Goal: Check status: Check status

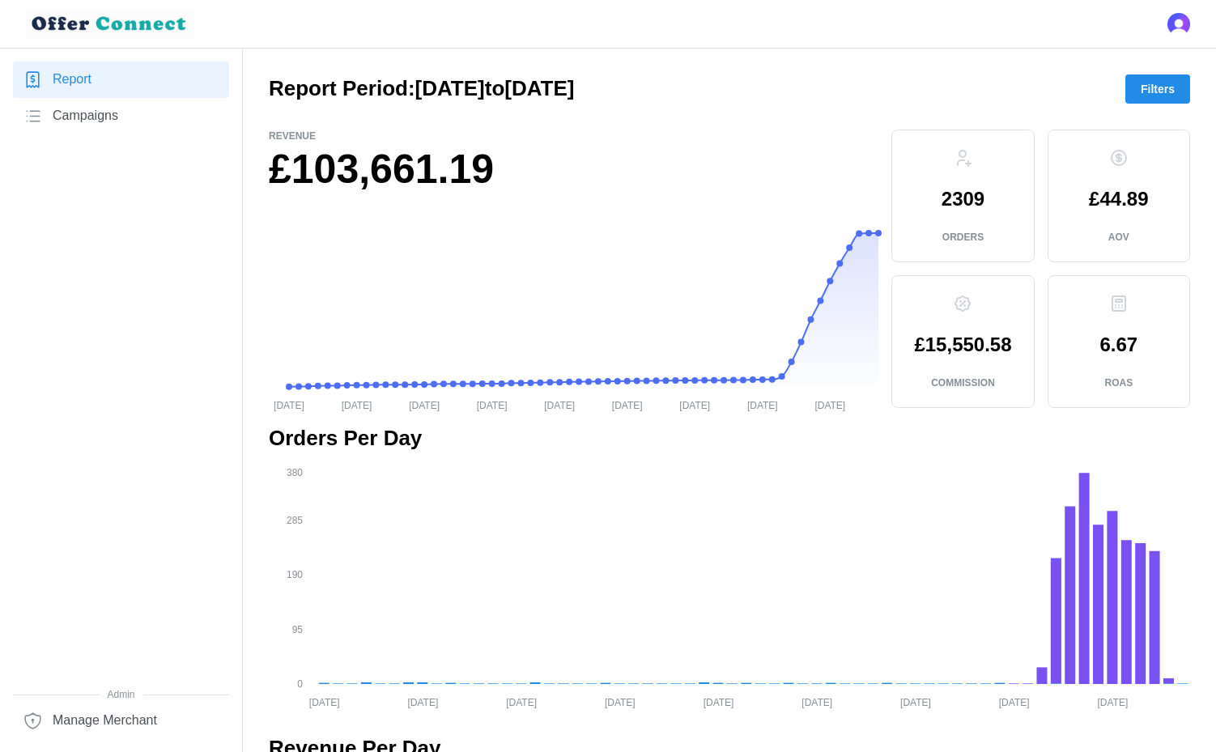
click at [1140, 81] on button "Filters" at bounding box center [1157, 88] width 65 height 29
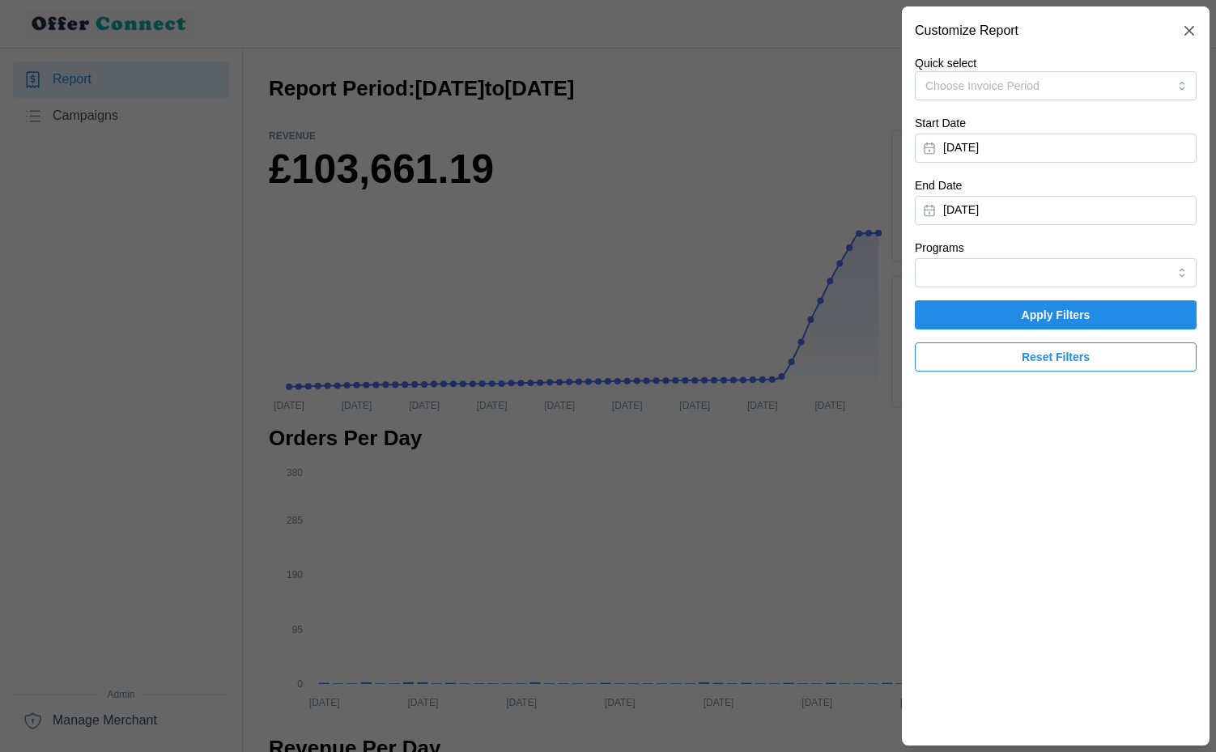
click at [1110, 152] on button "[DATE]" at bounding box center [1056, 148] width 282 height 29
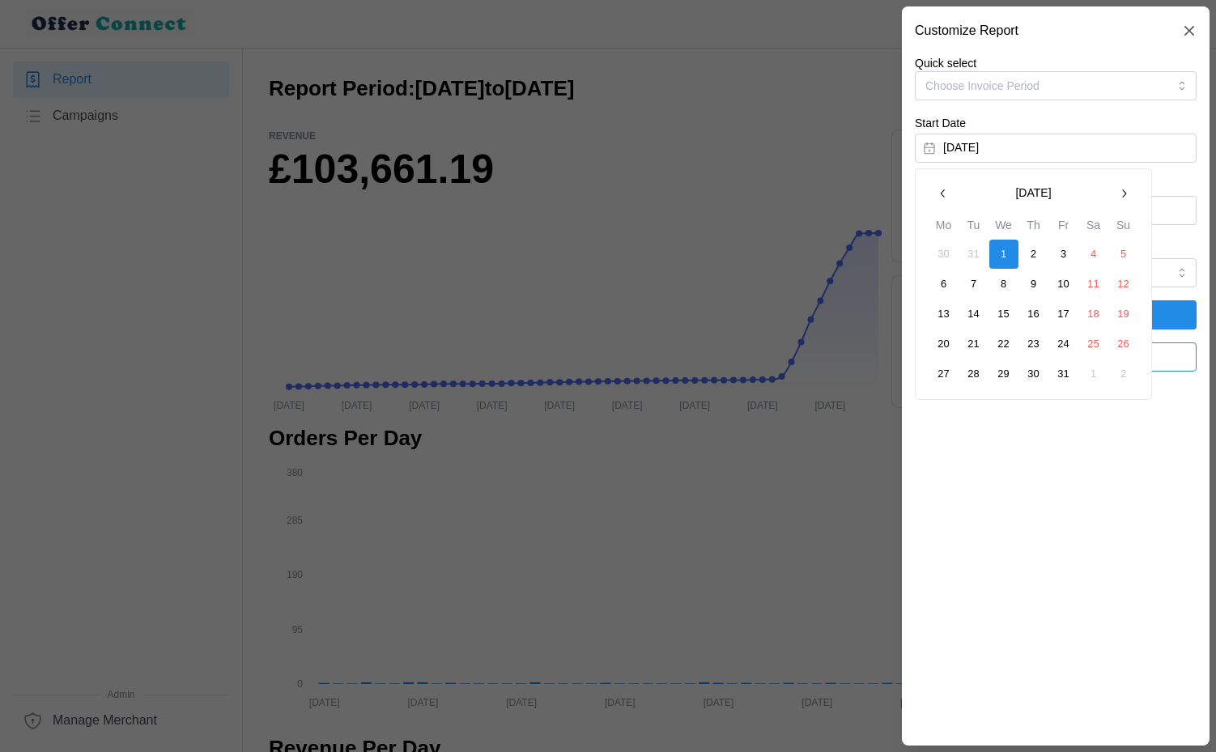
click at [1117, 196] on button "button" at bounding box center [1123, 193] width 29 height 29
click at [1117, 196] on icon "button" at bounding box center [1123, 193] width 13 height 13
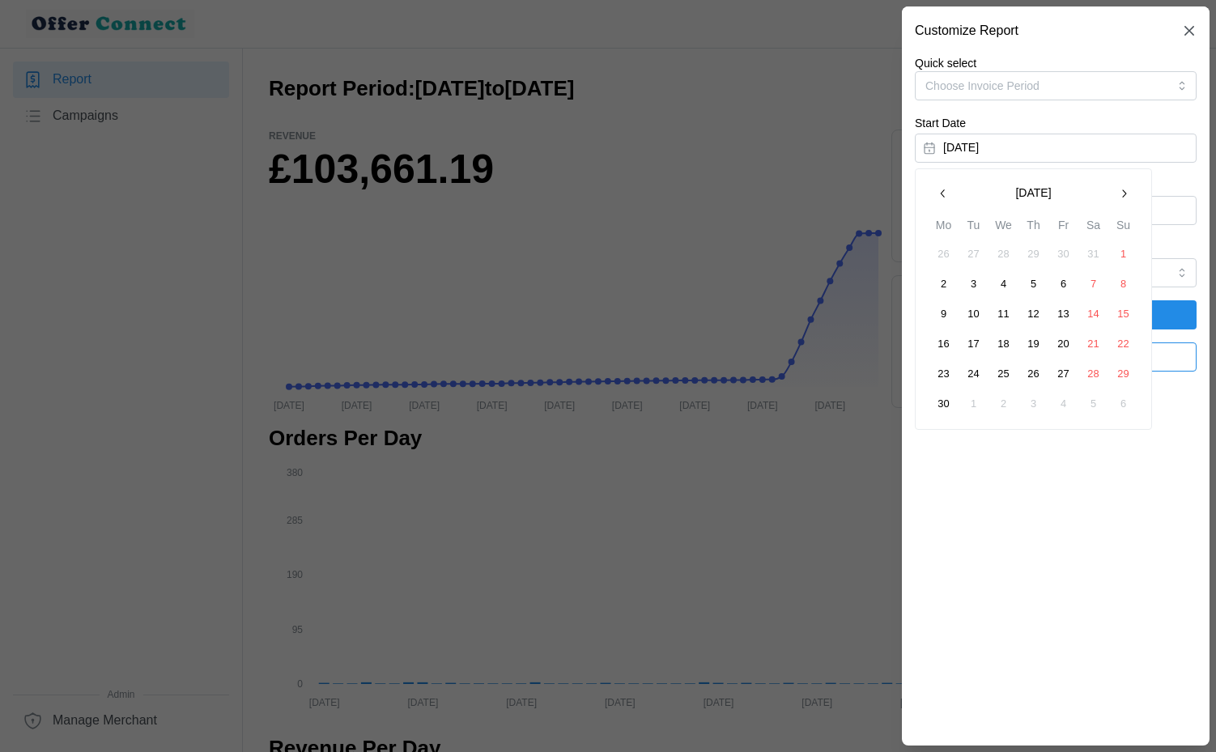
click at [1117, 196] on icon "button" at bounding box center [1123, 193] width 13 height 13
click at [1126, 185] on button "button" at bounding box center [1123, 193] width 29 height 29
click at [944, 255] on button "1" at bounding box center [943, 254] width 29 height 29
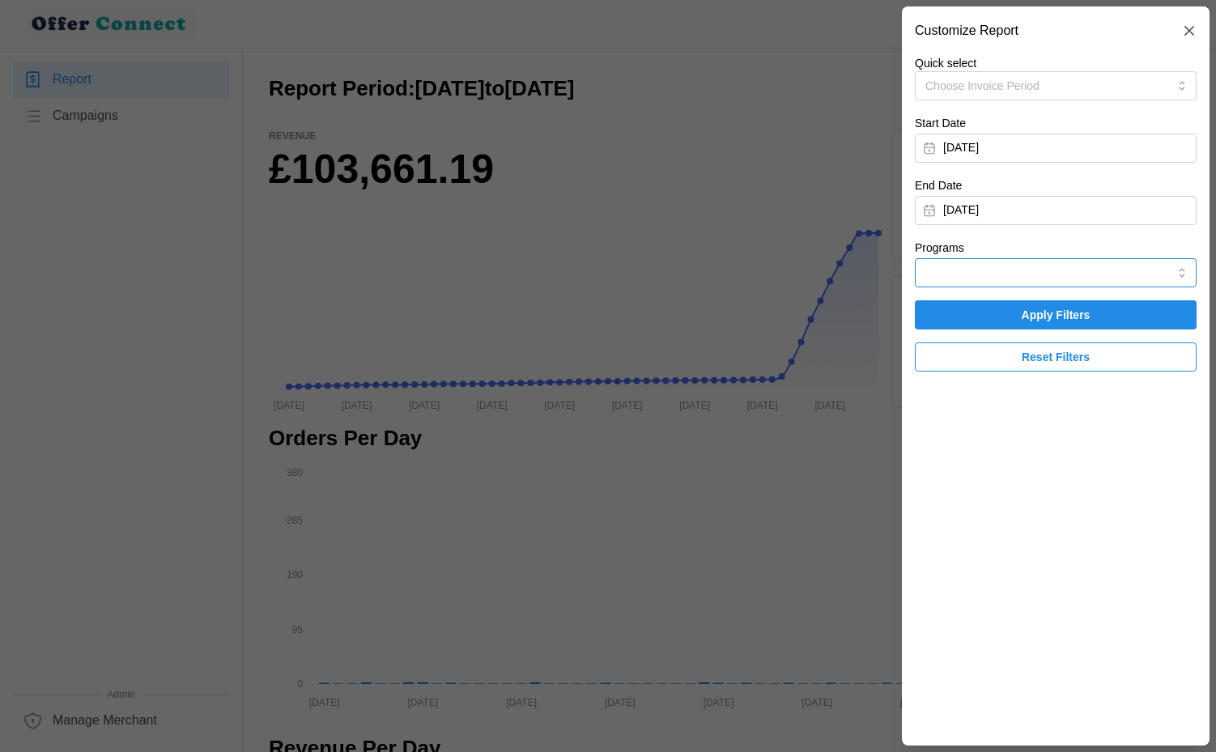
click at [1059, 261] on input "Programs" at bounding box center [1056, 272] width 282 height 29
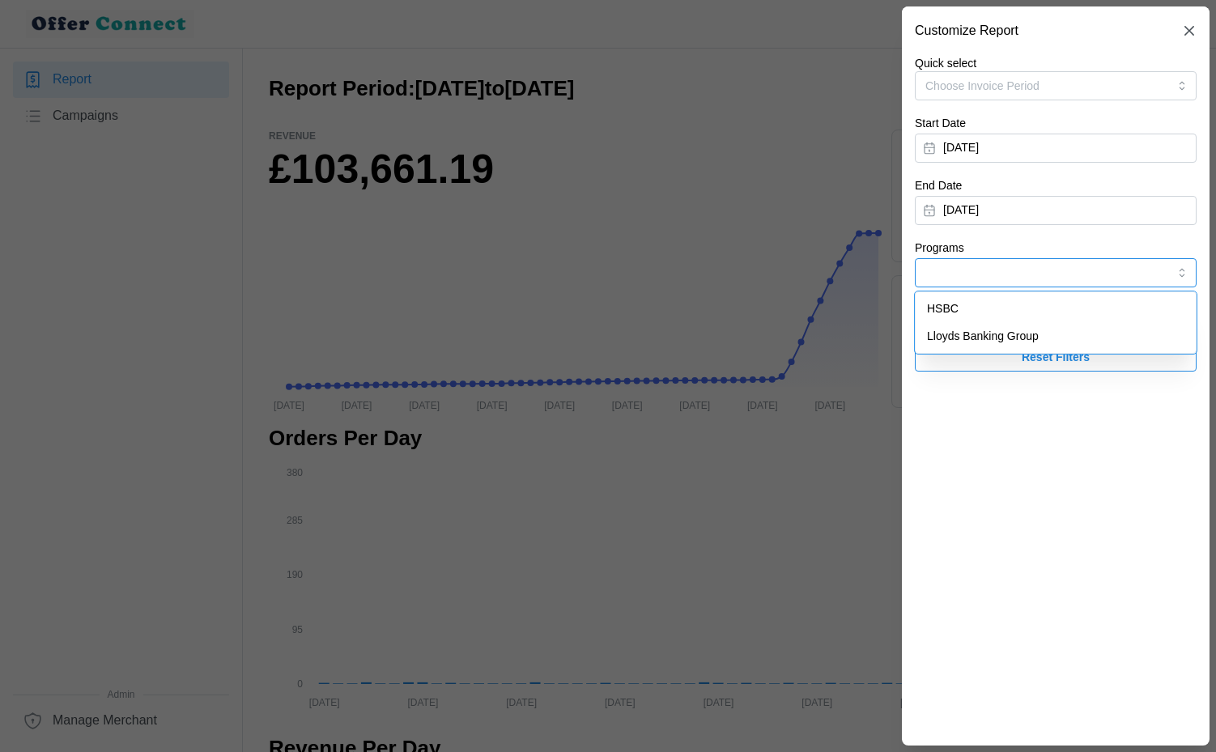
click at [1067, 337] on div "Lloyds Banking Group" at bounding box center [1056, 337] width 274 height 28
type input "Lloyds Banking Group"
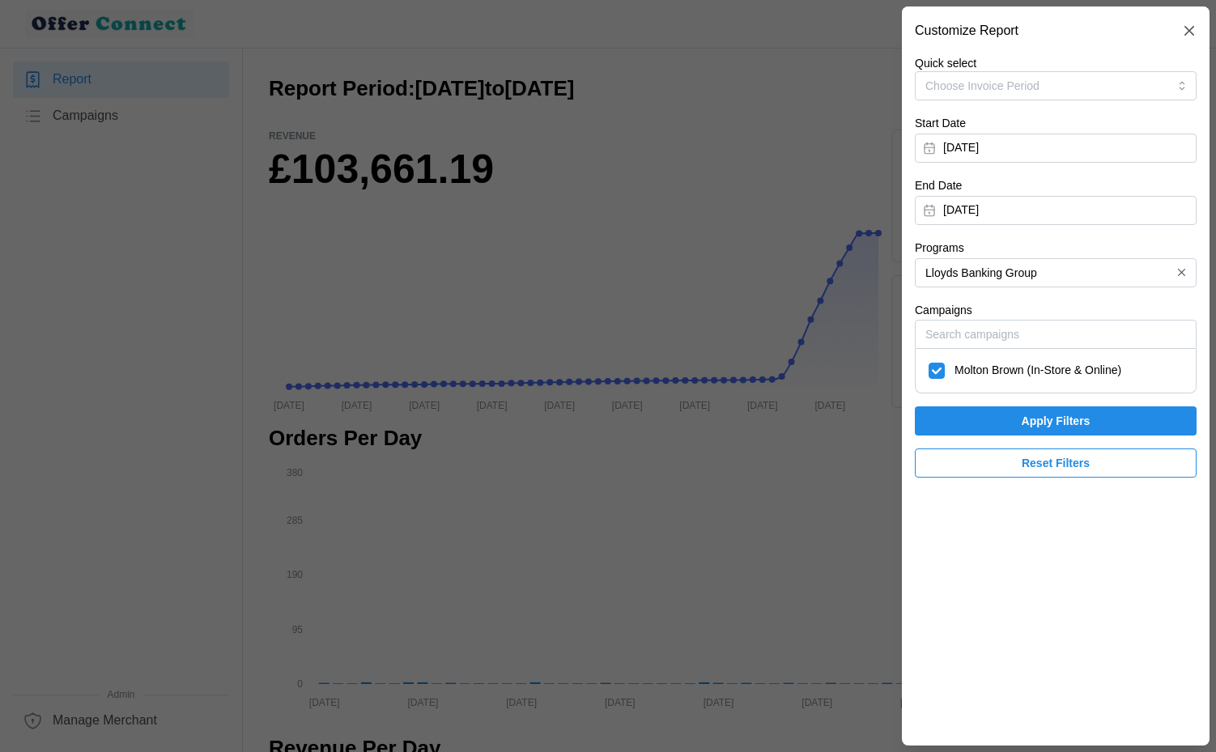
click at [1066, 410] on span "Apply Filters" at bounding box center [1055, 421] width 69 height 28
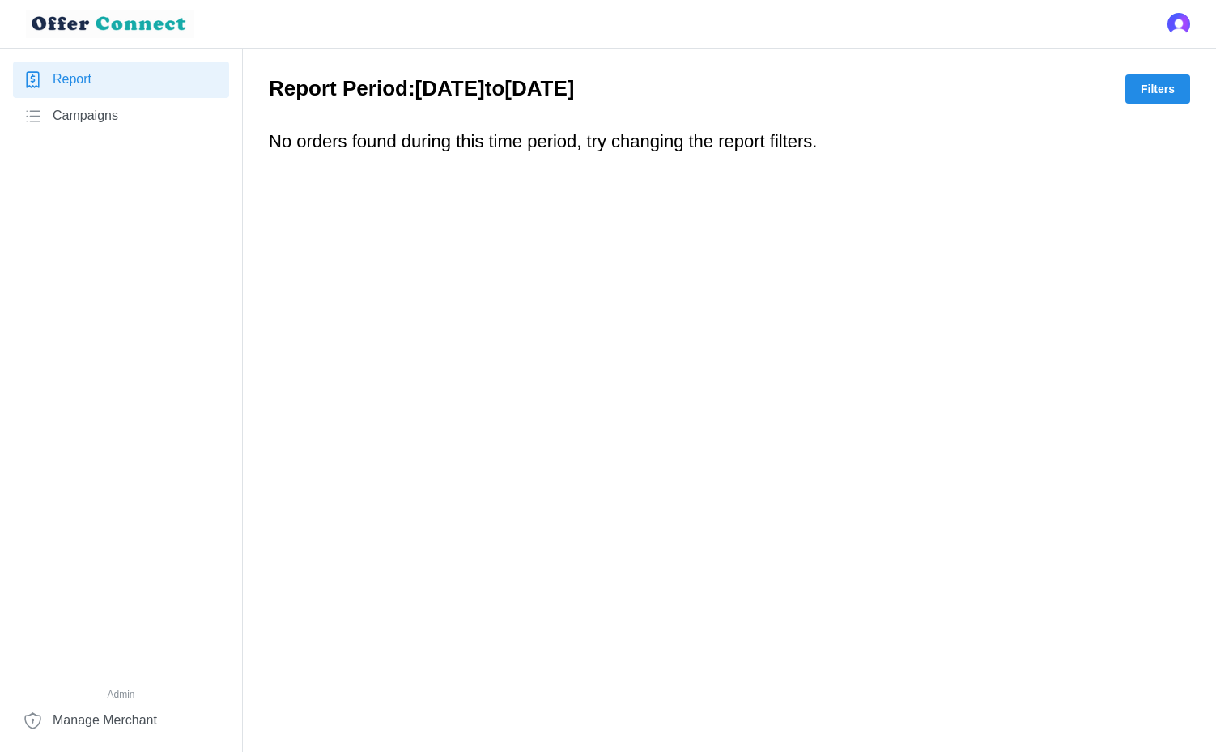
click at [1160, 91] on span "Filters" at bounding box center [1157, 89] width 34 height 28
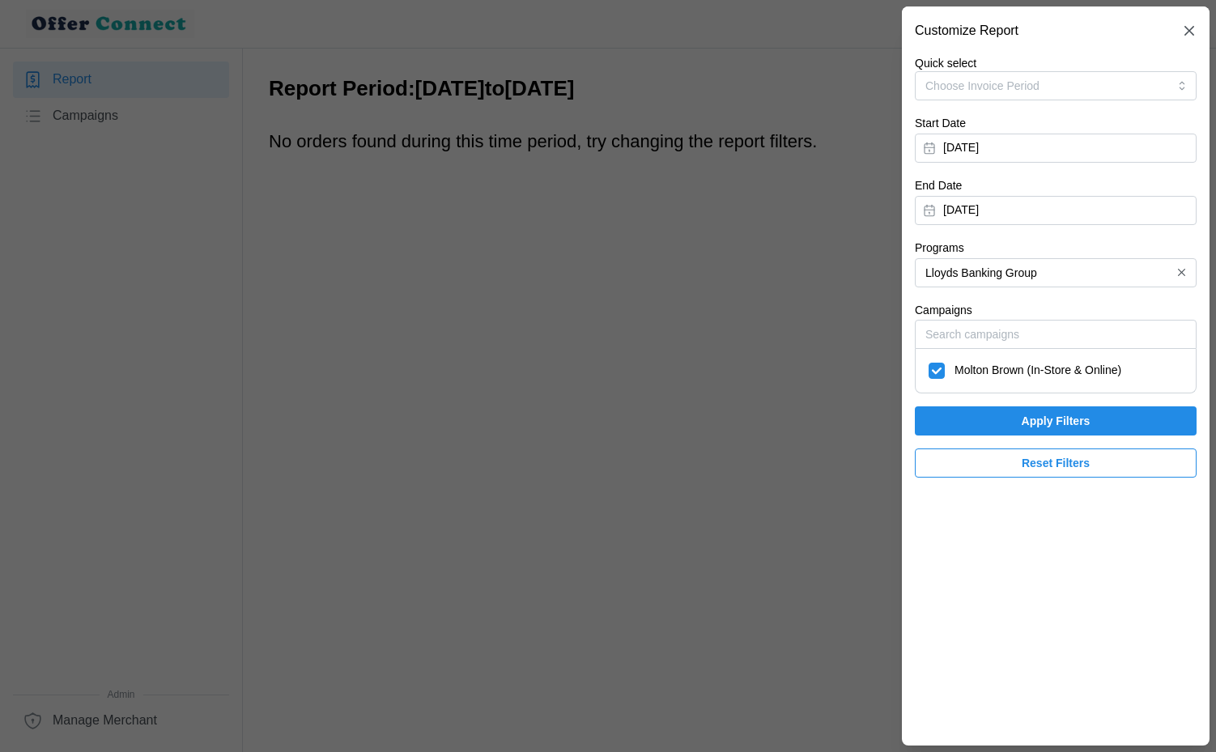
click at [1103, 147] on button "[DATE]" at bounding box center [1056, 148] width 282 height 29
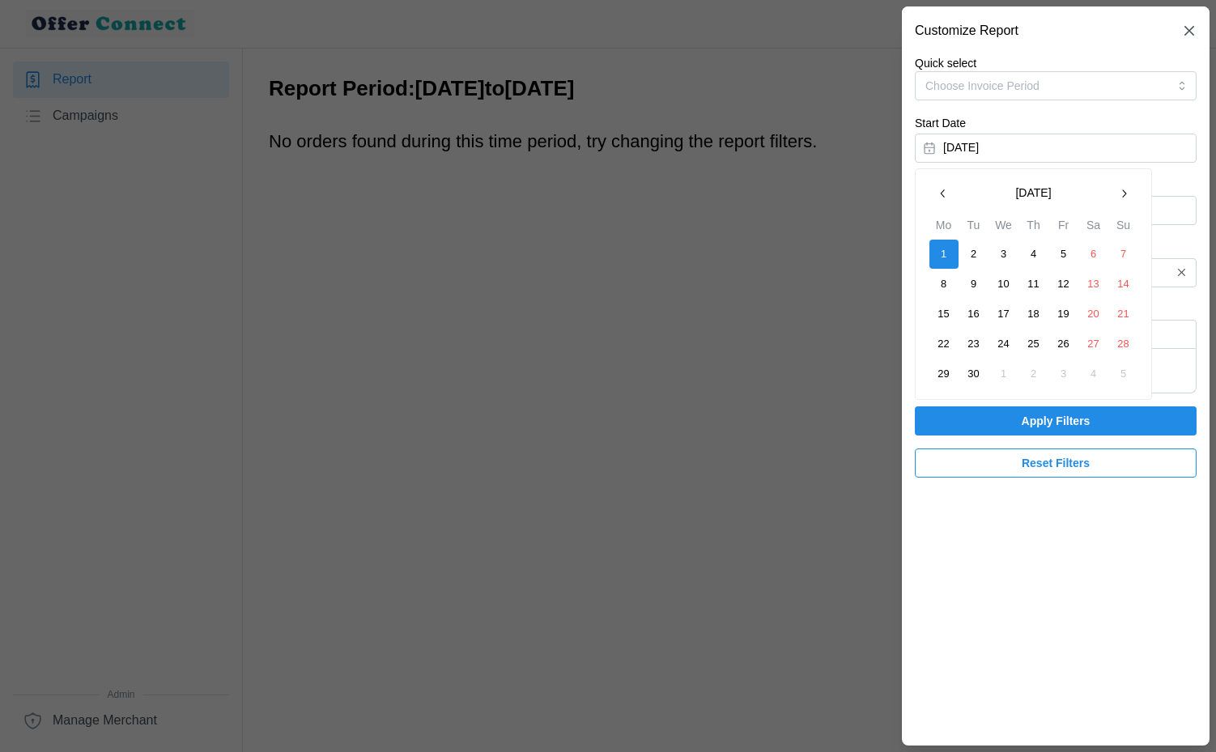
click at [946, 188] on icon "button" at bounding box center [942, 193] width 13 height 13
click at [1069, 255] on button "1" at bounding box center [1063, 254] width 29 height 29
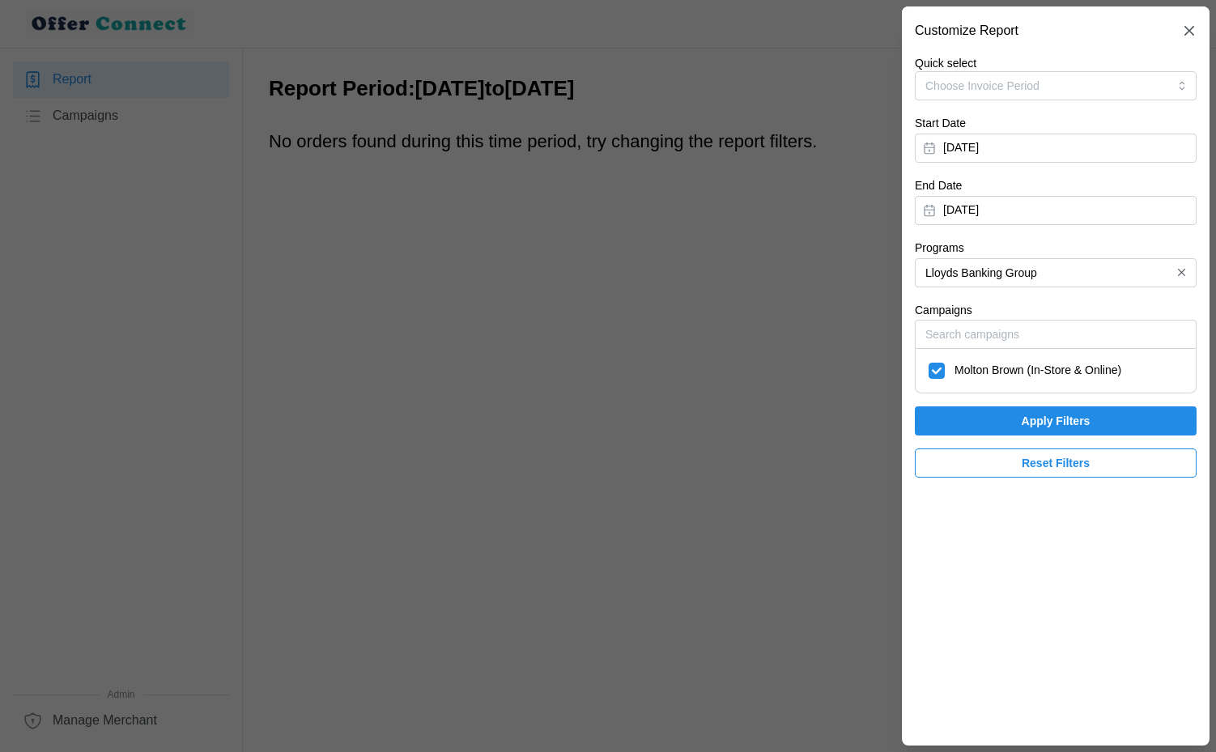
click at [1076, 422] on span "Apply Filters" at bounding box center [1055, 421] width 69 height 28
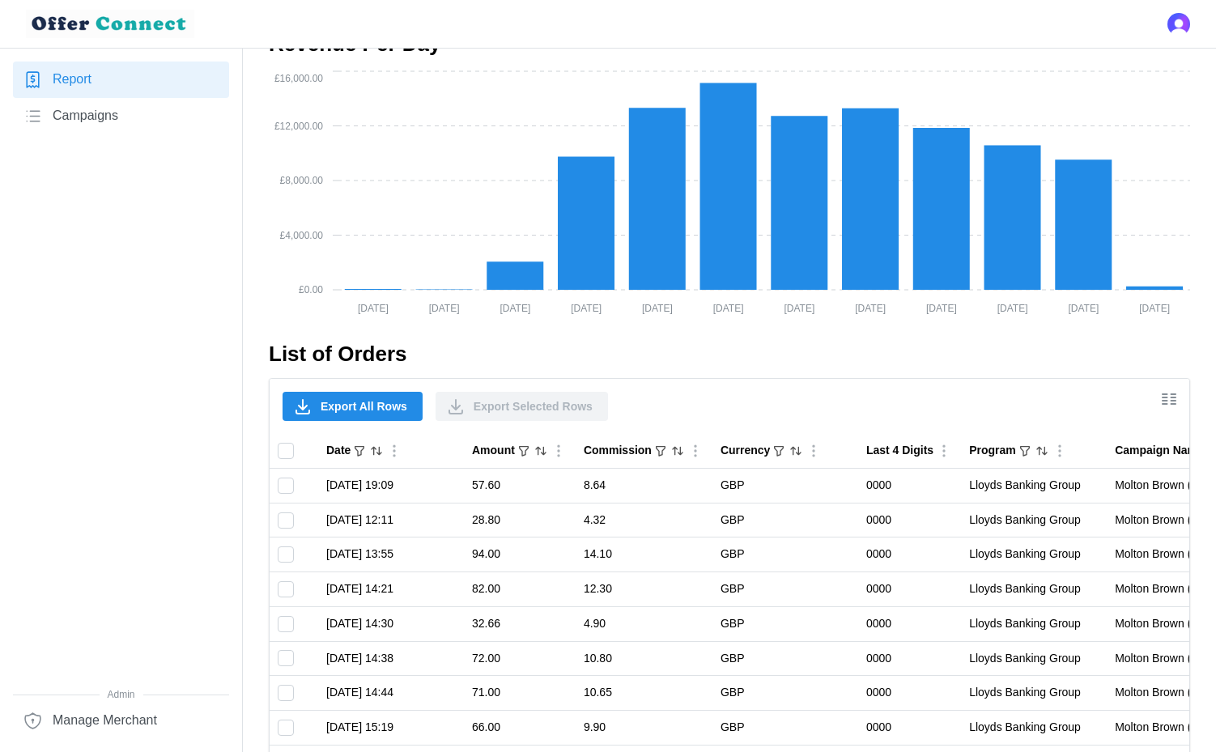
scroll to position [711, 0]
